Goal: Information Seeking & Learning: Learn about a topic

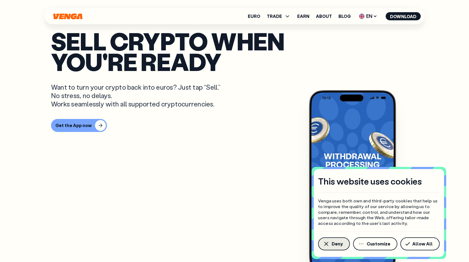
click at [333, 242] on span "Deny" at bounding box center [336, 244] width 11 height 4
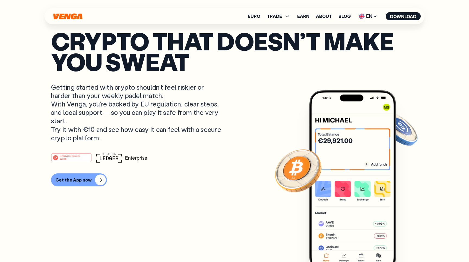
scroll to position [74, 0]
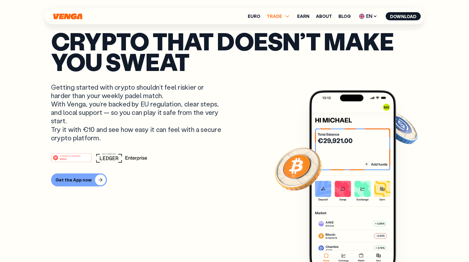
click at [275, 17] on span "TRADE" at bounding box center [274, 16] width 15 height 4
click at [278, 16] on span "TRADE" at bounding box center [274, 16] width 15 height 4
click at [279, 28] on link "Buy" at bounding box center [279, 28] width 8 height 6
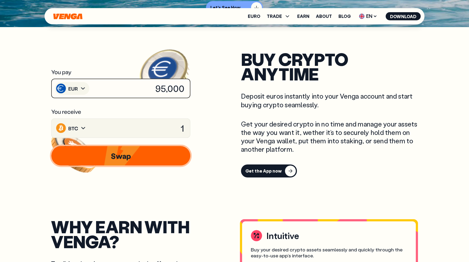
scroll to position [235, 0]
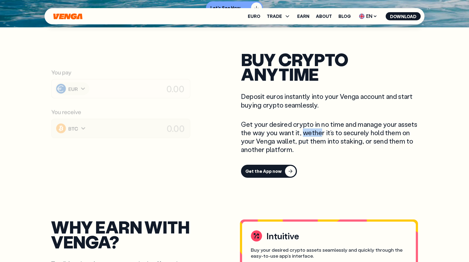
drag, startPoint x: 303, startPoint y: 135, endPoint x: 320, endPoint y: 135, distance: 16.8
click at [320, 135] on p "Get your desired crypto in no time and manage your assets the way you want it, …" at bounding box center [332, 137] width 182 height 34
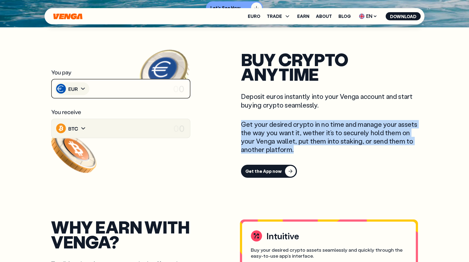
drag, startPoint x: 242, startPoint y: 126, endPoint x: 298, endPoint y: 148, distance: 59.6
click at [298, 148] on p "Get your desired crypto in no time and manage your assets the way you want it, …" at bounding box center [332, 137] width 182 height 34
copy p "Get your desired crypto in no time and manage your assets the way you want it, …"
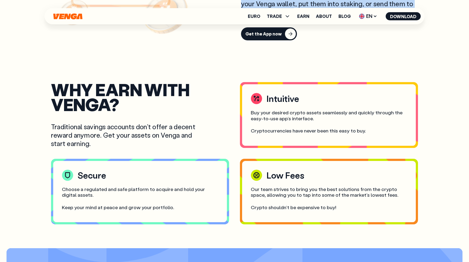
scroll to position [373, 0]
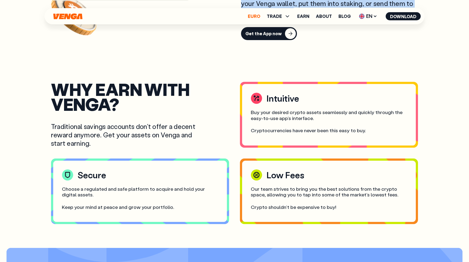
click at [257, 15] on link "Euro" at bounding box center [254, 16] width 12 height 4
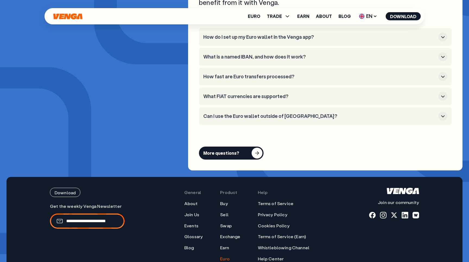
scroll to position [2119, 0]
click at [244, 94] on h3 "What FIAT currencies are supported?" at bounding box center [319, 97] width 233 height 6
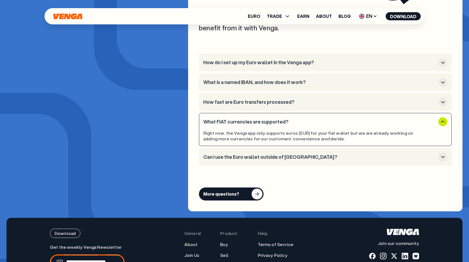
scroll to position [2093, 0]
click at [246, 99] on h3 "How fast are Euro transfers processed?" at bounding box center [319, 102] width 233 height 6
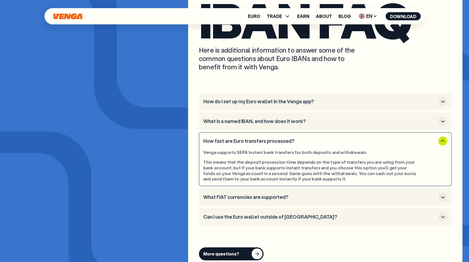
scroll to position [2054, 0]
click at [246, 99] on h3 "How do I set up my Euro wallet in the Venga app?" at bounding box center [319, 102] width 233 height 6
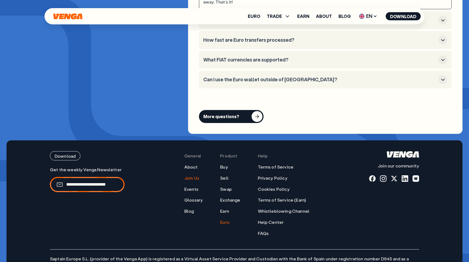
scroll to position [2191, 0]
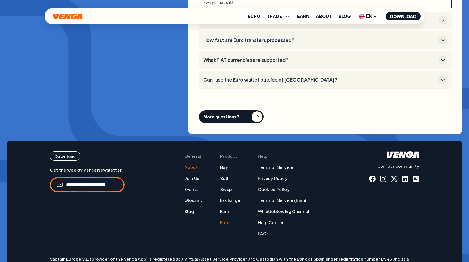
click at [197, 165] on link "About" at bounding box center [190, 168] width 13 height 6
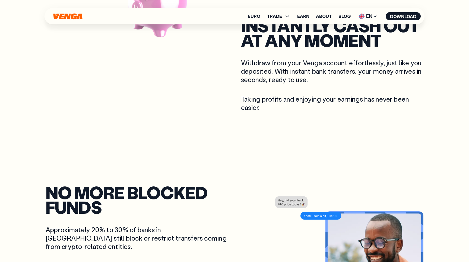
scroll to position [477, 0]
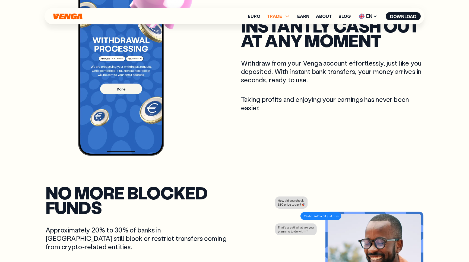
click at [279, 17] on span "TRADE" at bounding box center [274, 16] width 15 height 4
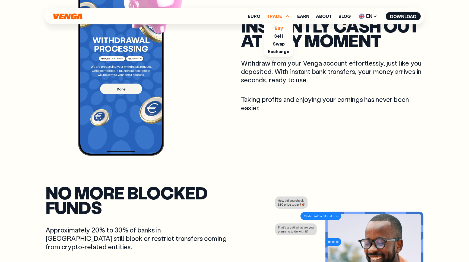
click at [279, 30] on link "Buy" at bounding box center [279, 28] width 8 height 6
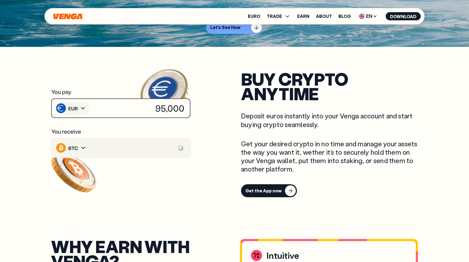
scroll to position [215, 0]
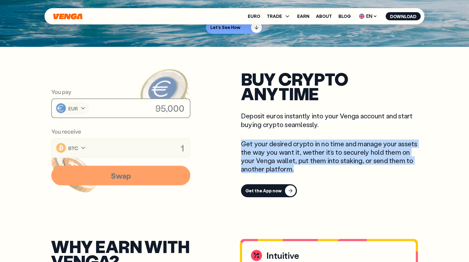
drag, startPoint x: 241, startPoint y: 144, endPoint x: 302, endPoint y: 167, distance: 65.1
click at [302, 167] on p "Get your desired crypto in no time and manage your assets the way you want it, …" at bounding box center [332, 157] width 182 height 34
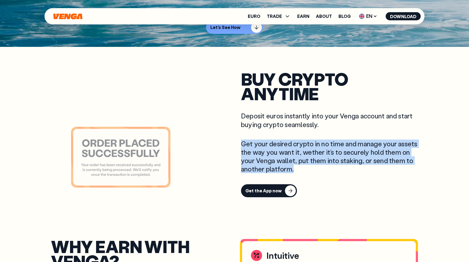
copy p "Get your desired crypto in no time and manage your assets the way you want it, …"
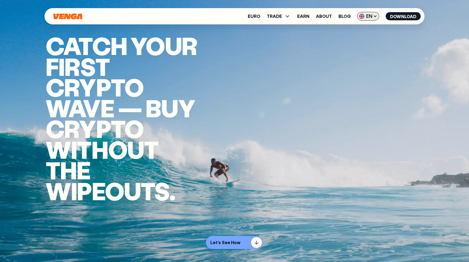
scroll to position [0, 0]
click at [375, 17] on icon at bounding box center [375, 16] width 4 height 4
click at [400, 55] on video "Video background" at bounding box center [234, 131] width 469 height 262
click at [324, 17] on link "About" at bounding box center [324, 16] width 16 height 4
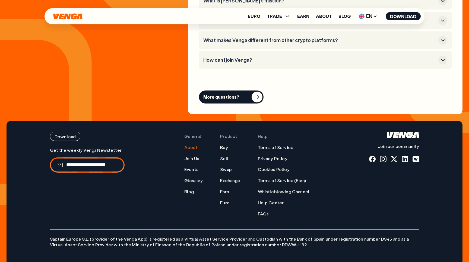
scroll to position [2179, 0]
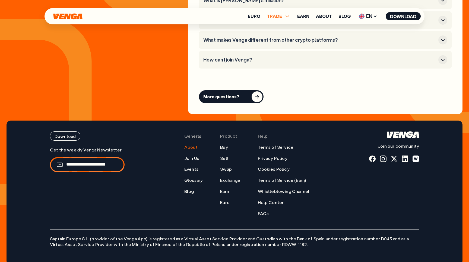
click at [283, 18] on span "TRADE" at bounding box center [279, 16] width 24 height 7
click at [282, 30] on link "Buy" at bounding box center [279, 28] width 8 height 6
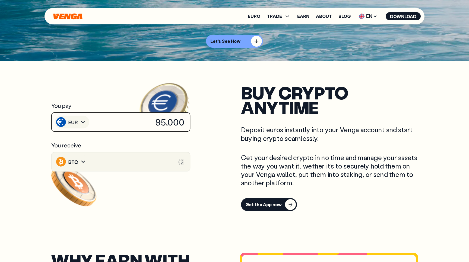
scroll to position [201, 0]
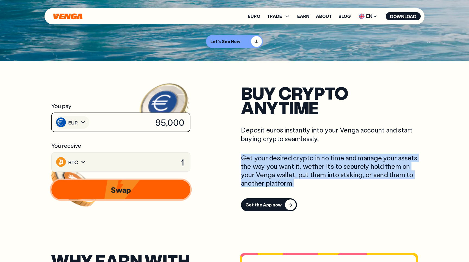
drag, startPoint x: 242, startPoint y: 159, endPoint x: 298, endPoint y: 184, distance: 61.4
click at [298, 184] on p "Get your desired crypto in no time and manage your assets the way you want it, …" at bounding box center [332, 171] width 182 height 34
copy p "Get your desired crypto in no time and manage your assets the way you want it, …"
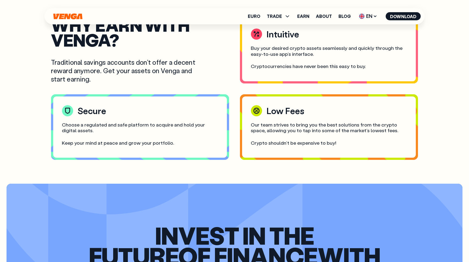
click at [209, 76] on div "WHY earn WITH VENGA? Traditional savings accounts don't offer a decent reward a…" at bounding box center [140, 51] width 178 height 66
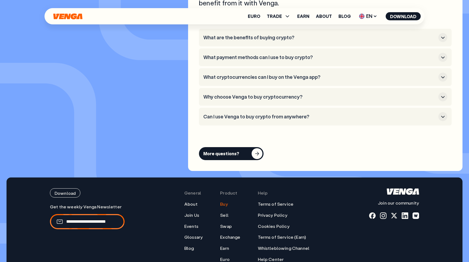
scroll to position [1577, 0]
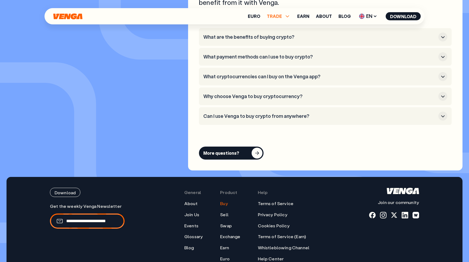
click at [275, 16] on span "TRADE" at bounding box center [274, 16] width 15 height 4
click at [278, 36] on link "Sell" at bounding box center [278, 36] width 9 height 6
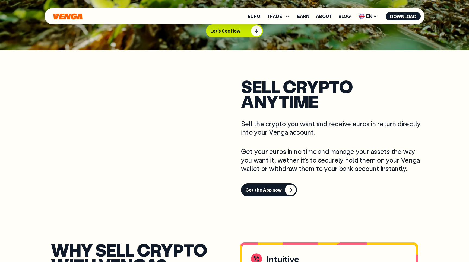
scroll to position [212, 0]
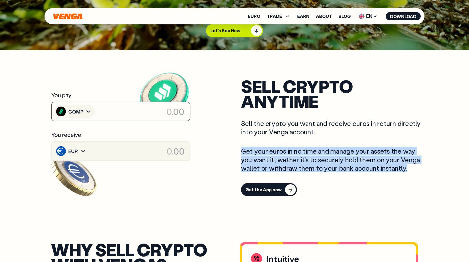
drag, startPoint x: 239, startPoint y: 149, endPoint x: 419, endPoint y: 171, distance: 181.1
click at [419, 171] on div "SELL crypto anytime Sell the crypto you want and receive euros in return direct…" at bounding box center [235, 138] width 378 height 132
copy p "Get your euros in no time and manage your assets the way you want it, wether it…"
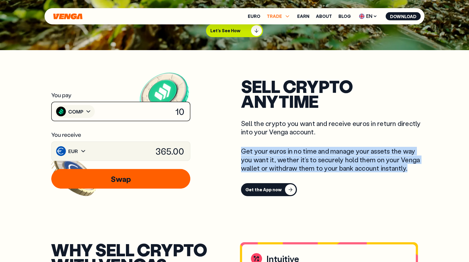
click at [280, 18] on span "TRADE" at bounding box center [274, 16] width 15 height 4
click at [282, 29] on link "Buy" at bounding box center [279, 28] width 8 height 6
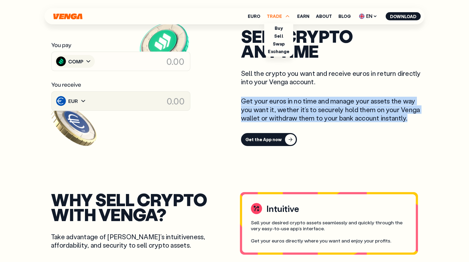
scroll to position [263, 0]
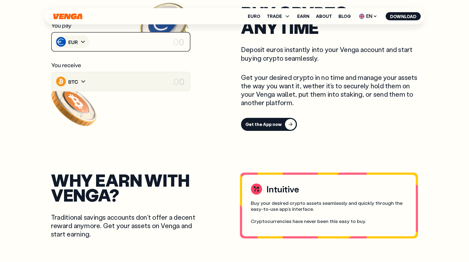
scroll to position [282, 0]
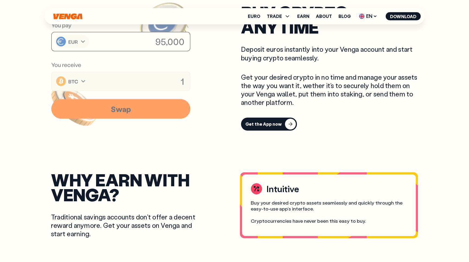
click at [305, 88] on p "Get your desired crypto in no time and manage your assets the way you want it, …" at bounding box center [332, 90] width 182 height 34
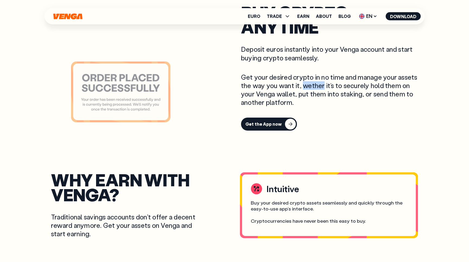
copy p "wether"
